Goal: Find contact information: Find contact information

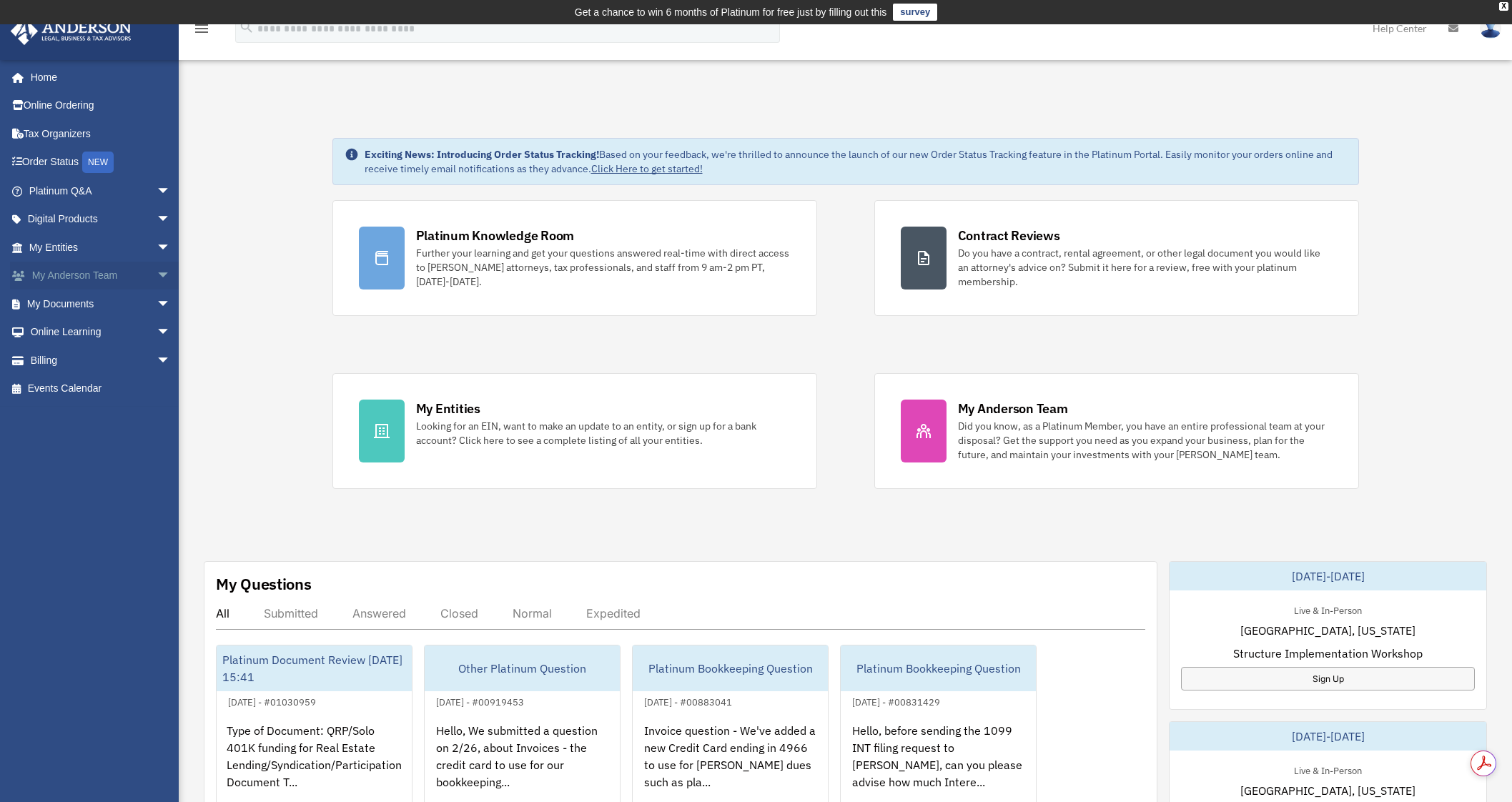
click at [156, 272] on span "arrow_drop_down" at bounding box center [171, 276] width 29 height 29
click at [118, 301] on link "My Anderson Team" at bounding box center [106, 304] width 172 height 29
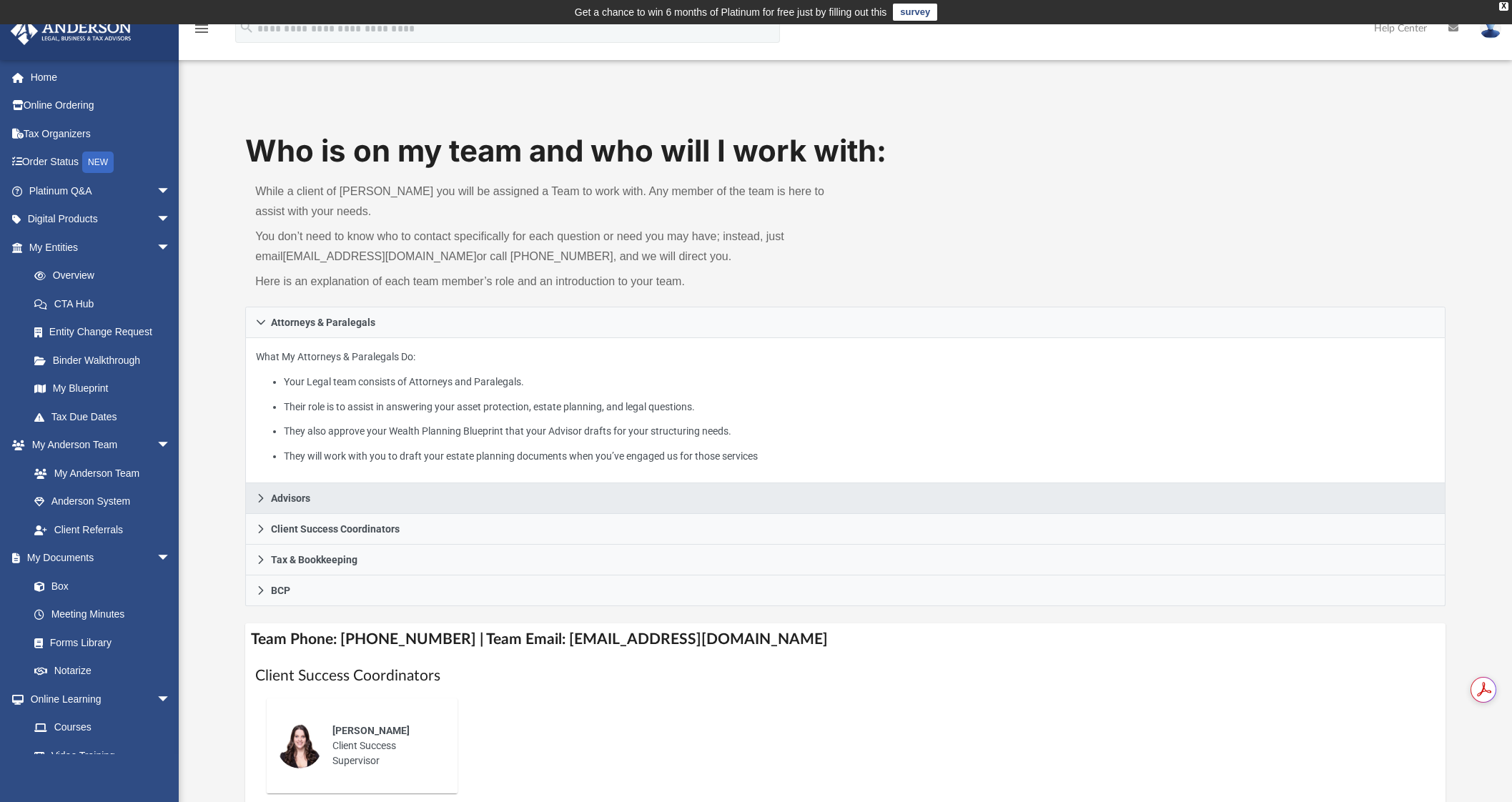
scroll to position [356, 0]
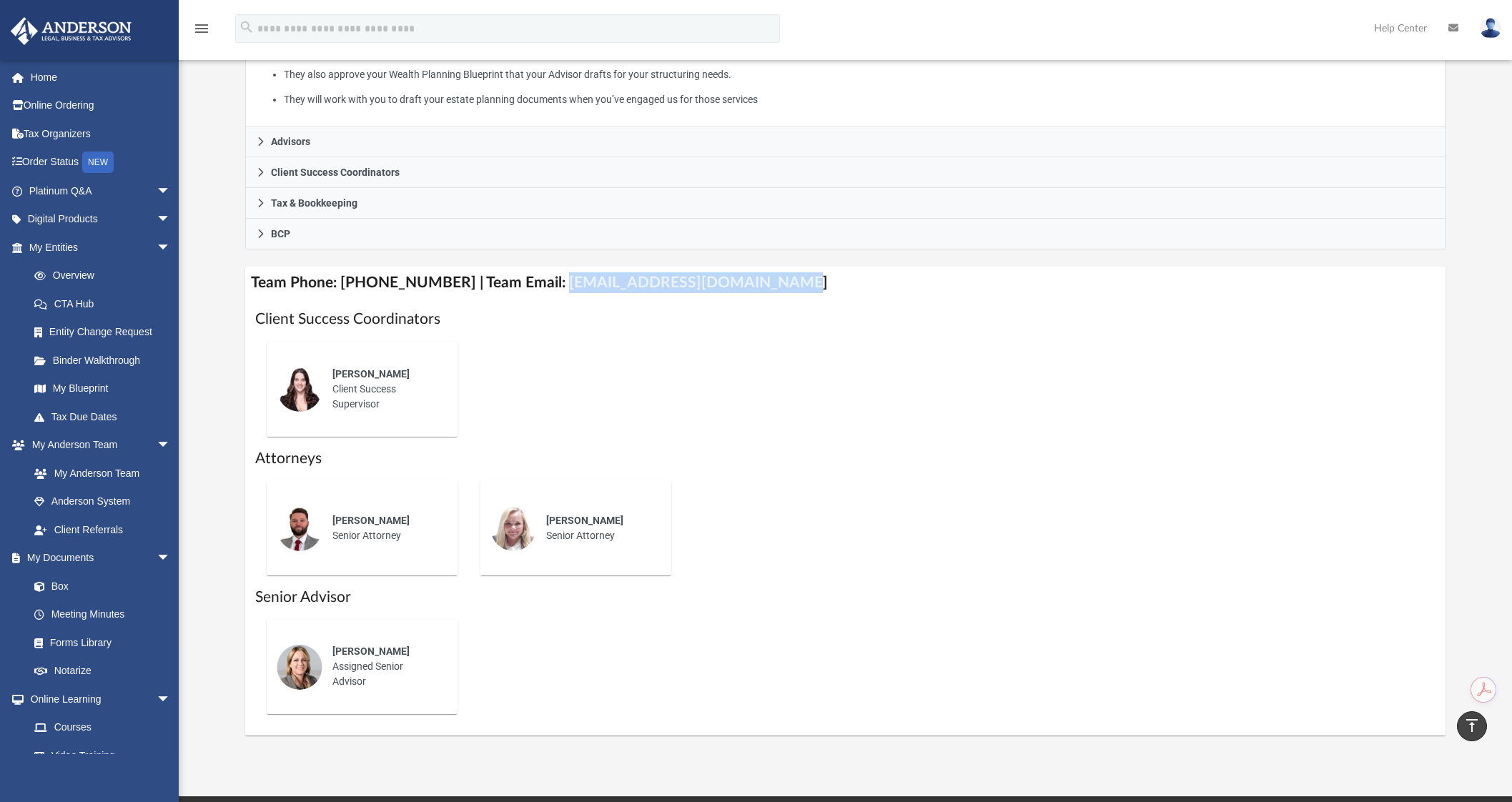
drag, startPoint x: 542, startPoint y: 280, endPoint x: 780, endPoint y: 277, distance: 238.0
click at [780, 277] on h4 "Team Phone: [PHONE_NUMBER] | Team Email: [EMAIL_ADDRESS][DOMAIN_NAME]" at bounding box center [845, 282] width 1200 height 32
copy h4 "[EMAIL_ADDRESS][DOMAIN_NAME]"
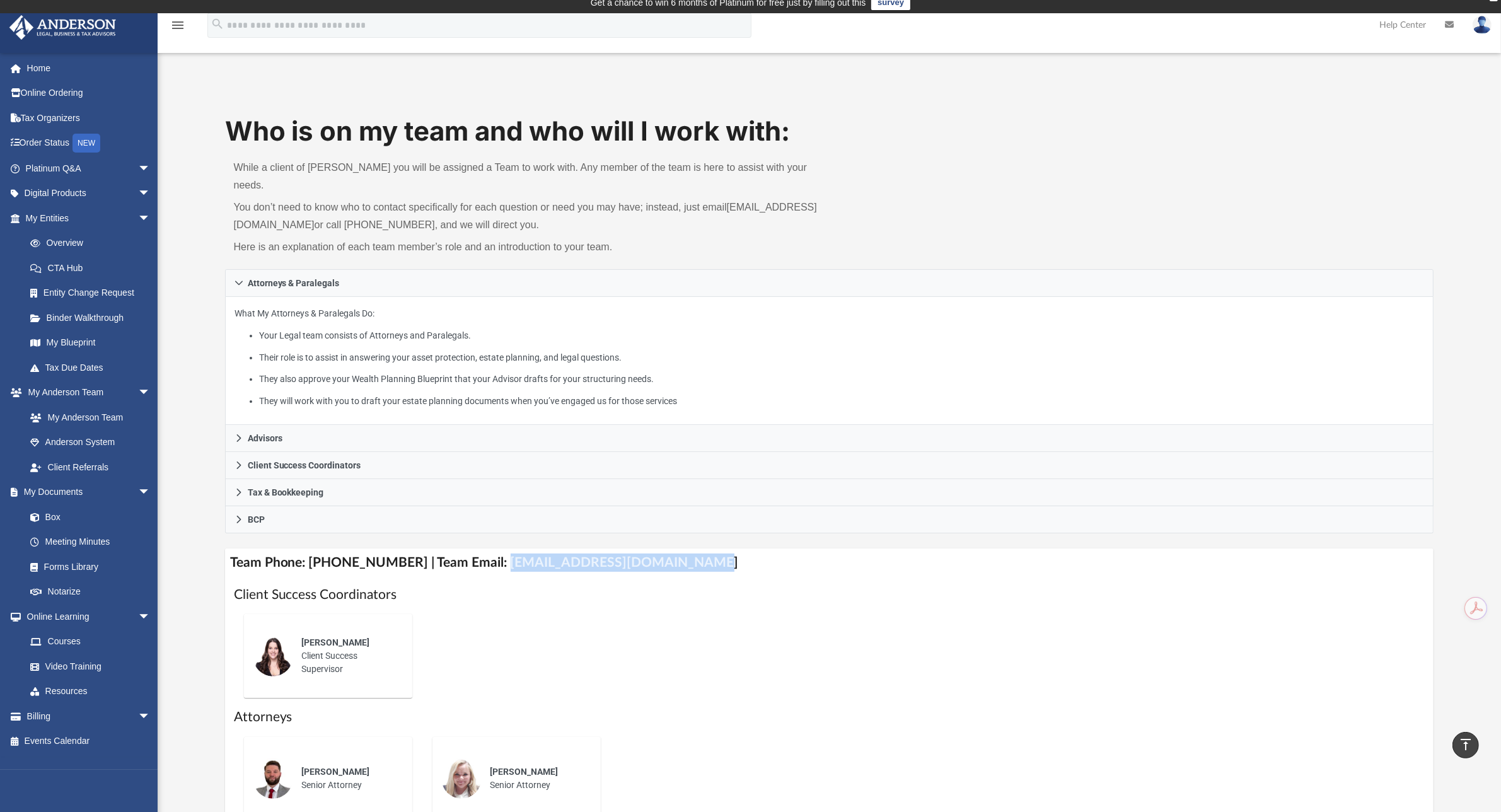
scroll to position [1, 0]
